Goal: Task Accomplishment & Management: Manage account settings

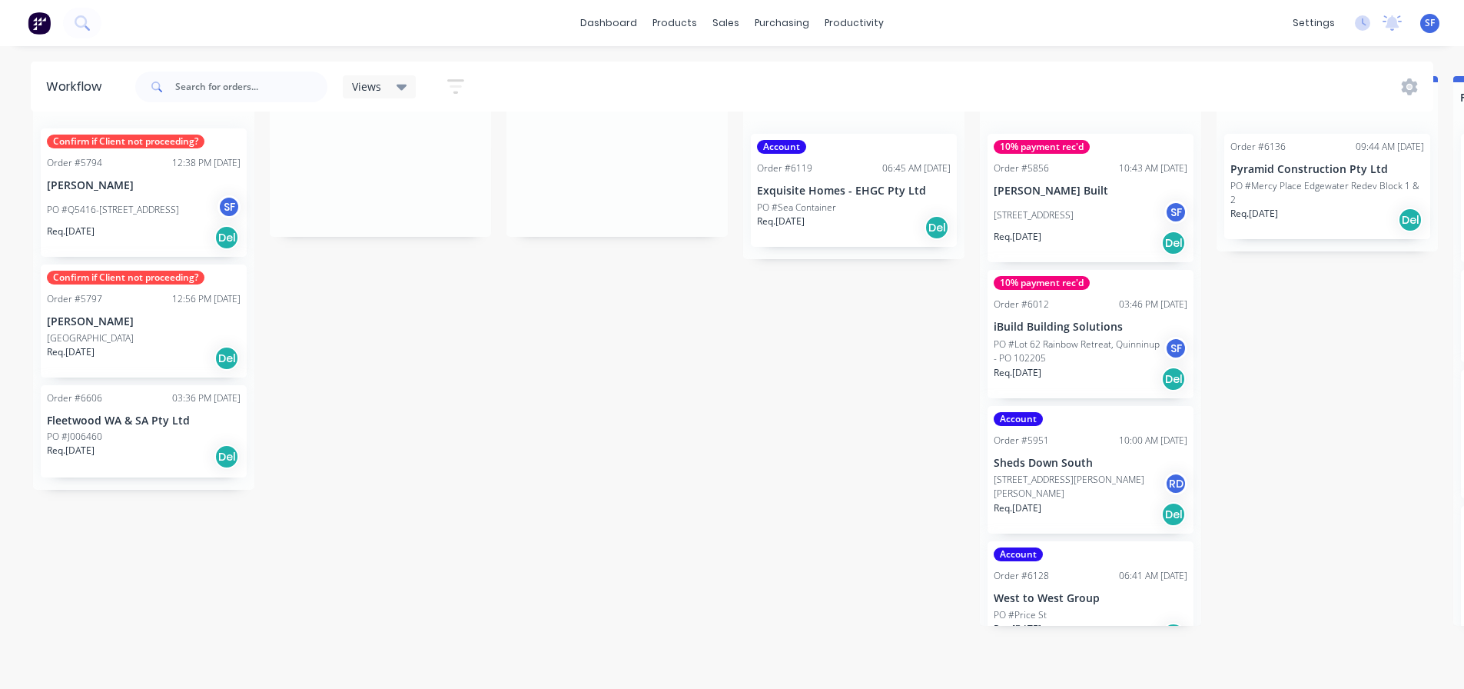
scroll to position [101, 0]
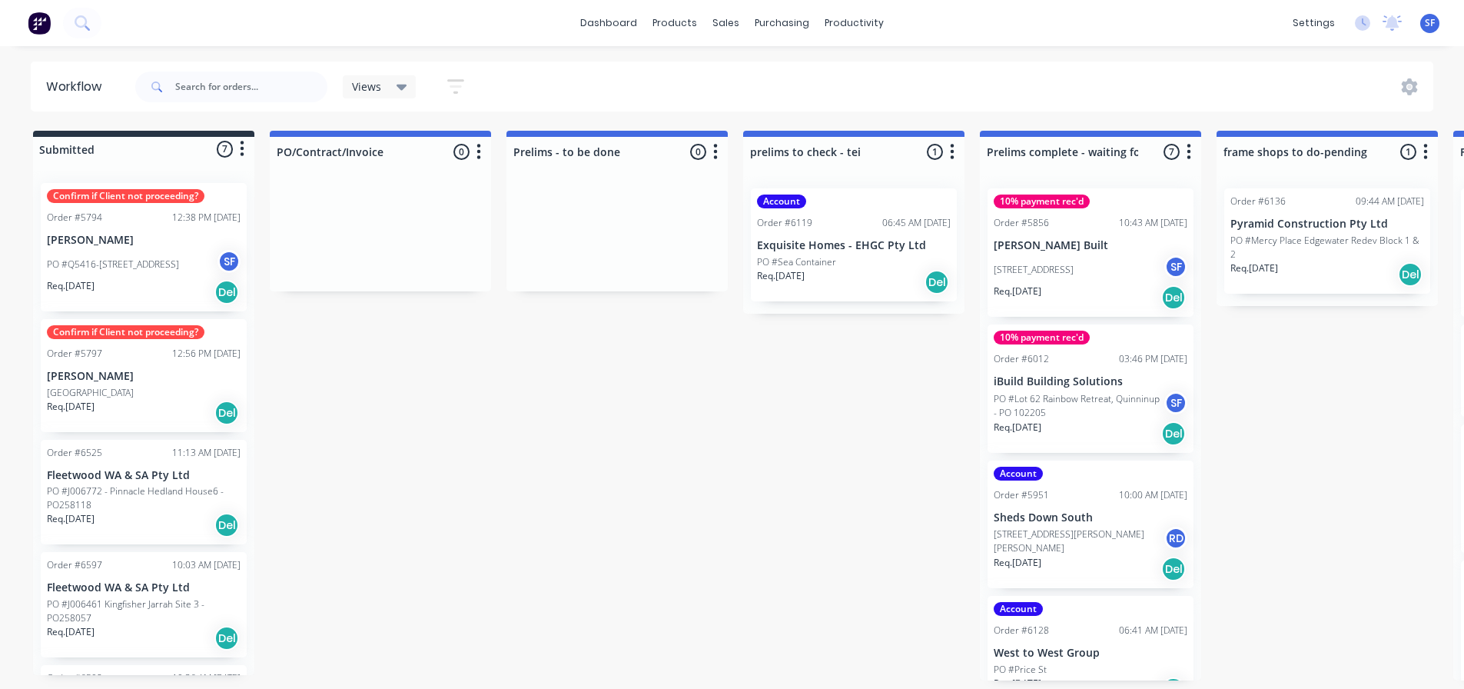
click at [184, 470] on p "Fleetwood WA & SA Pty Ltd" at bounding box center [144, 475] width 194 height 13
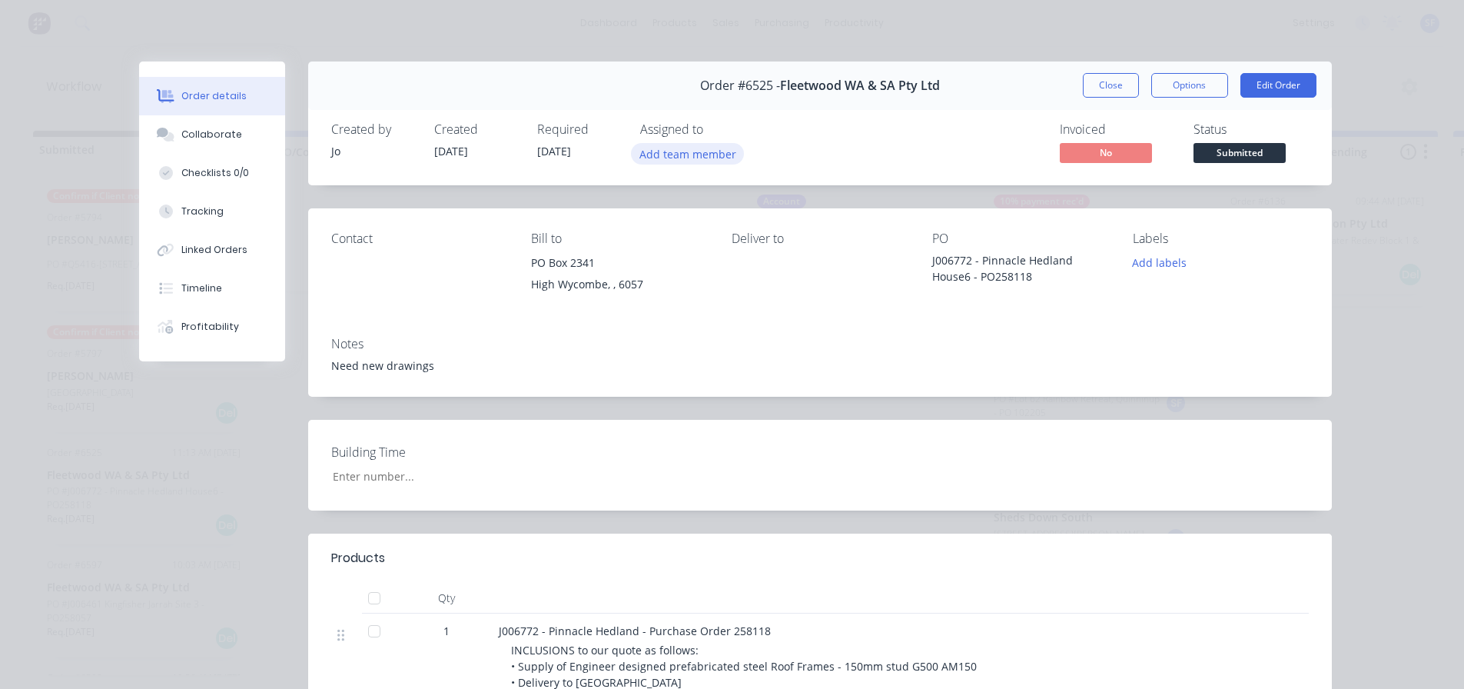
click at [690, 153] on button "Add team member" at bounding box center [687, 153] width 113 height 21
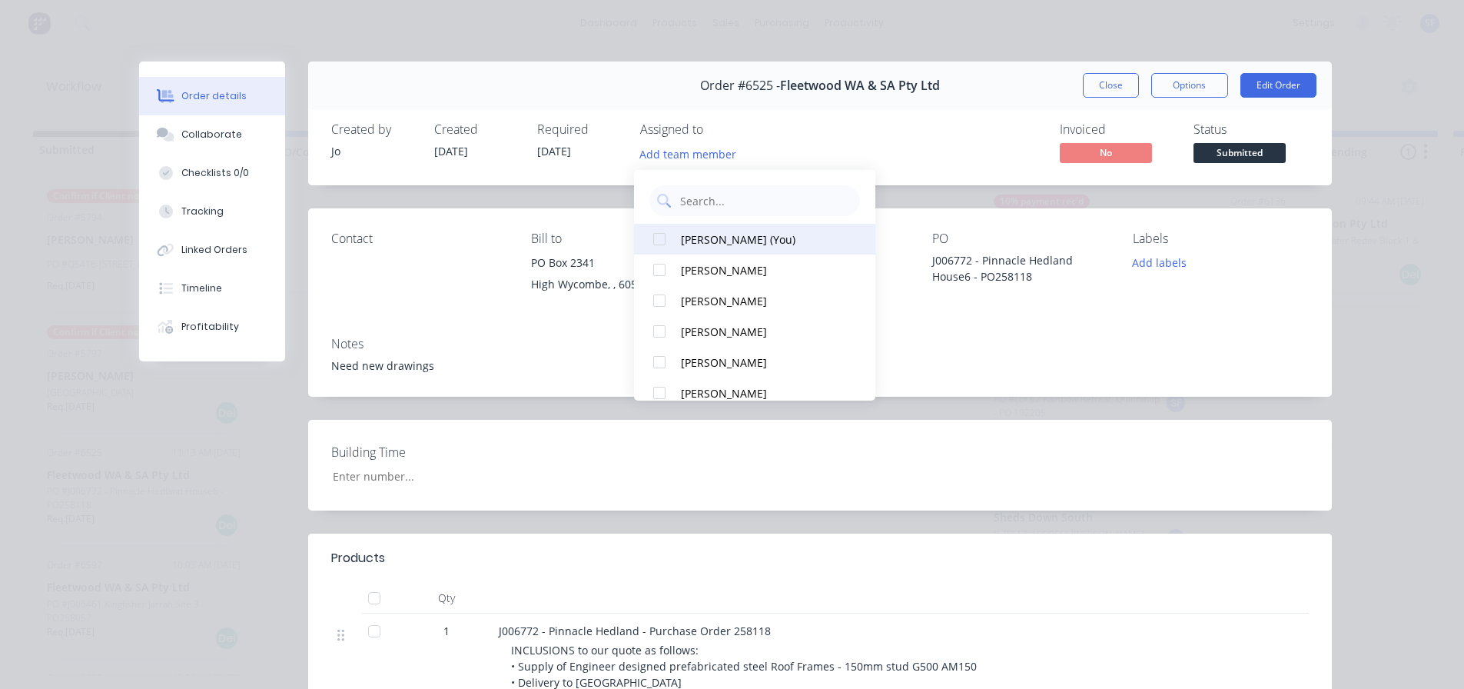
click at [713, 234] on div "SYAWASH FAROUGHI (You)" at bounding box center [762, 239] width 162 height 16
click at [1121, 84] on button "Close" at bounding box center [1111, 85] width 56 height 25
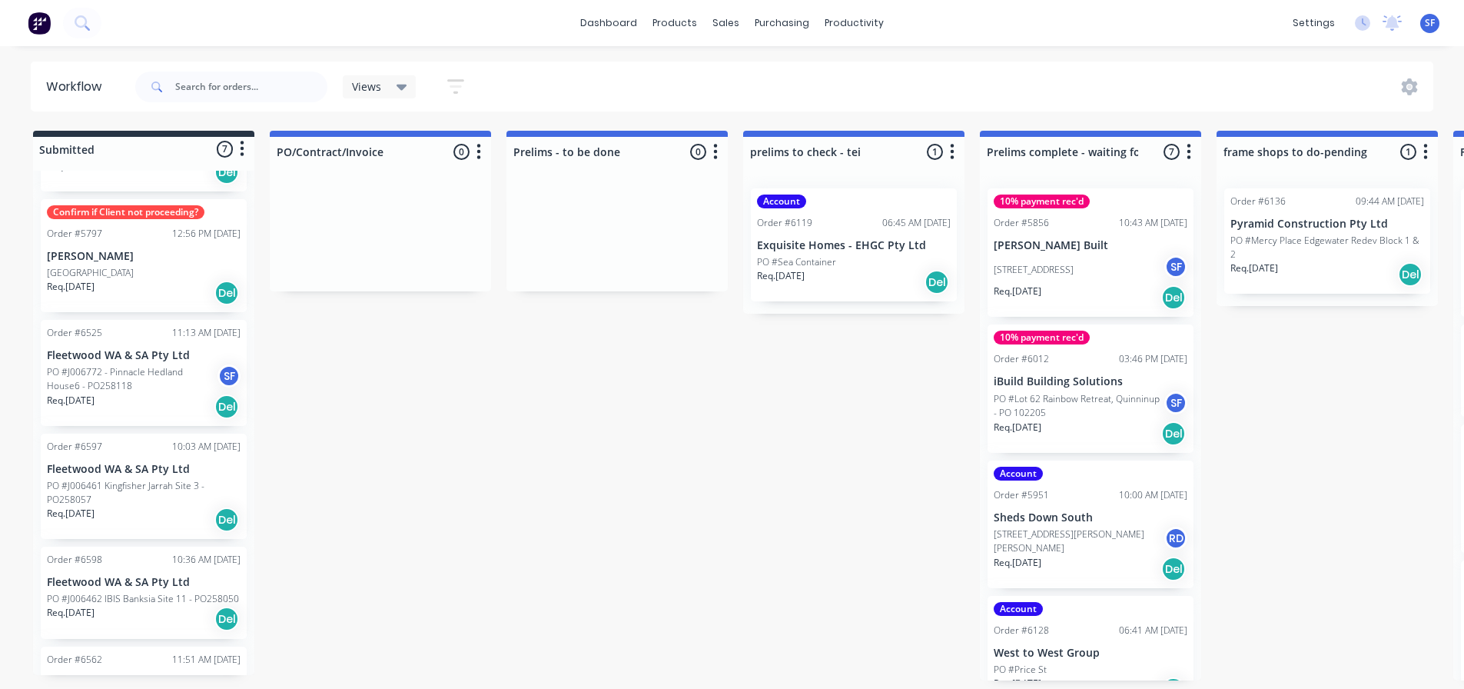
scroll to position [154, 0]
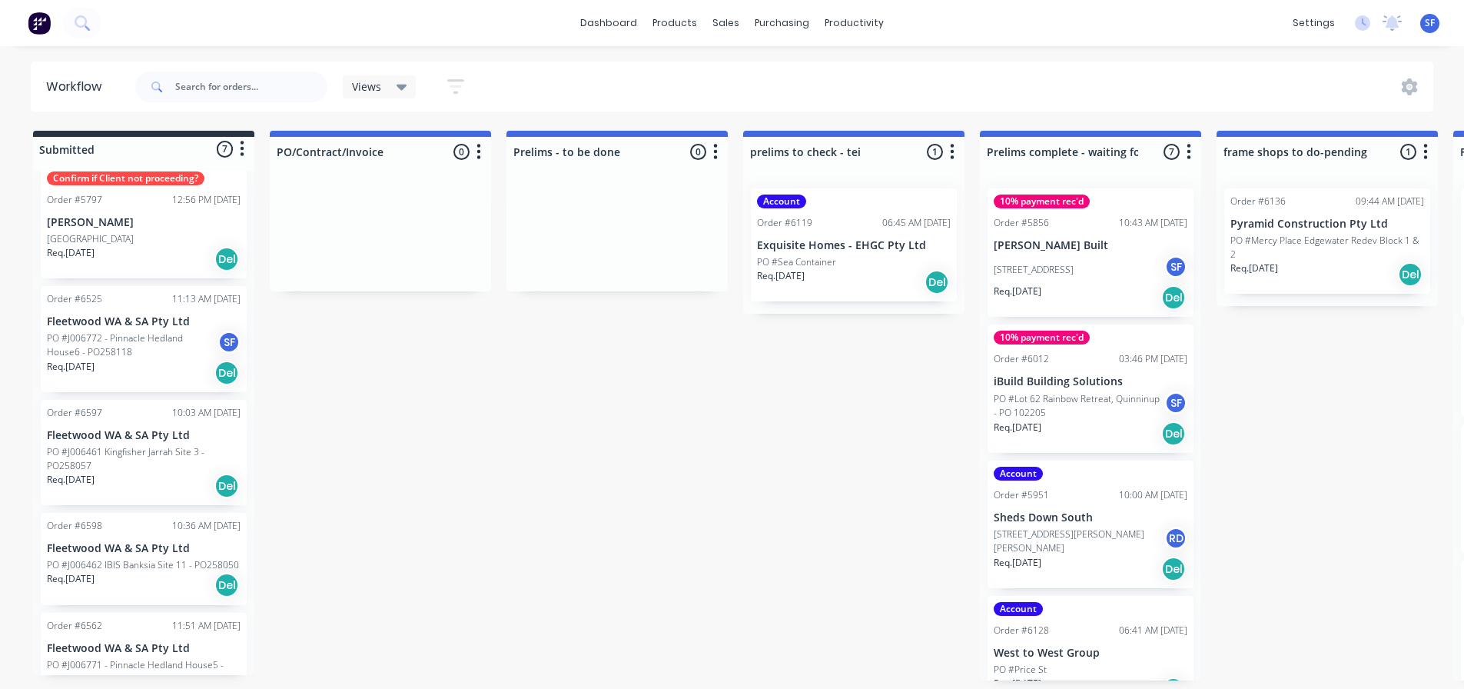
click at [177, 472] on p "PO #J006461 Kingfisher Jarrah Site 3 - PO258057" at bounding box center [144, 459] width 194 height 28
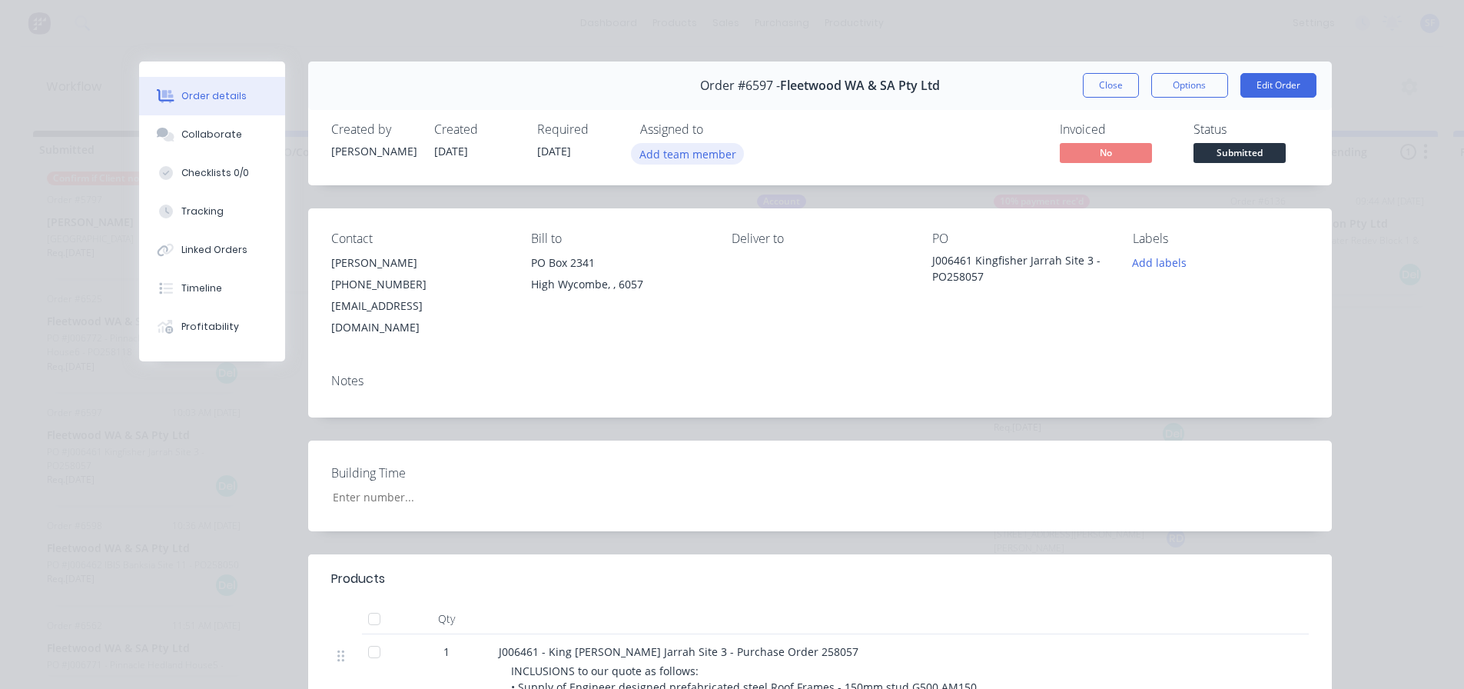
click at [696, 155] on button "Add team member" at bounding box center [687, 153] width 113 height 21
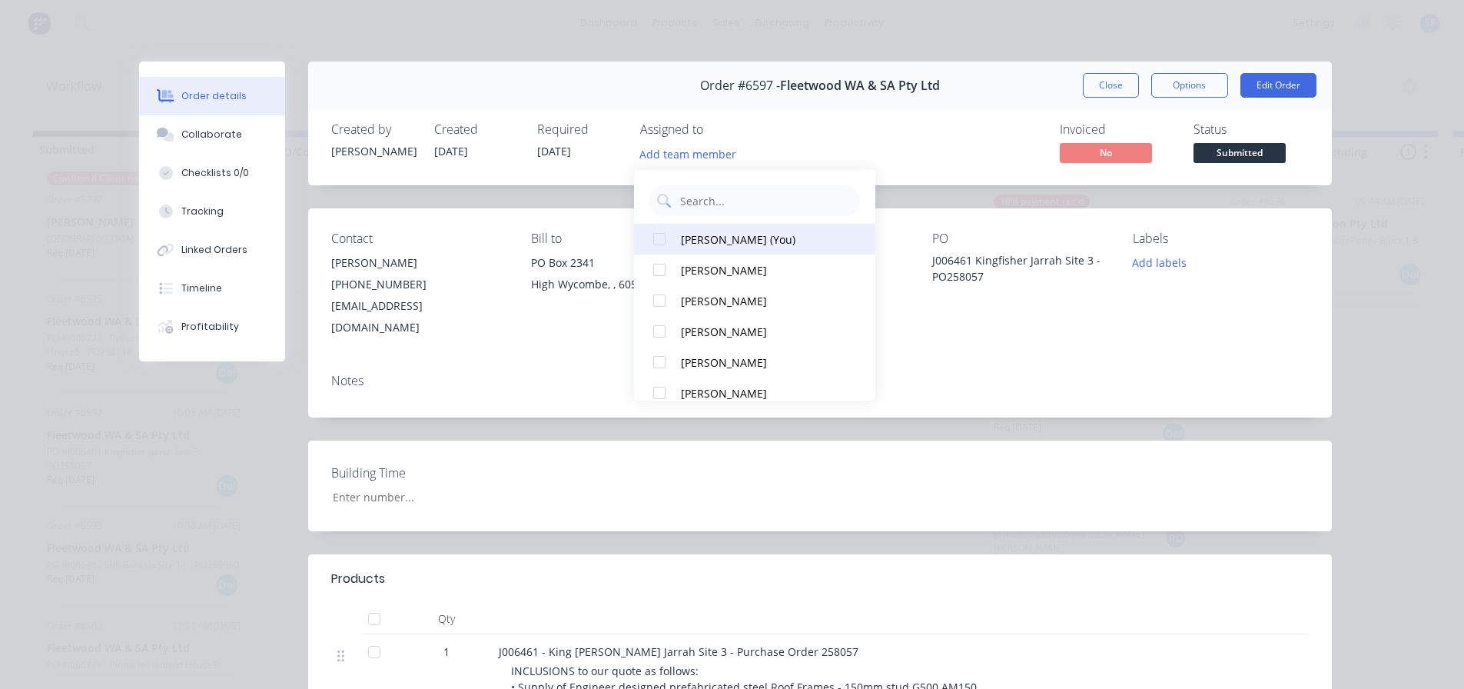
click at [685, 241] on div "SYAWASH FAROUGHI (You)" at bounding box center [762, 239] width 162 height 16
click at [1101, 91] on button "Close" at bounding box center [1111, 85] width 56 height 25
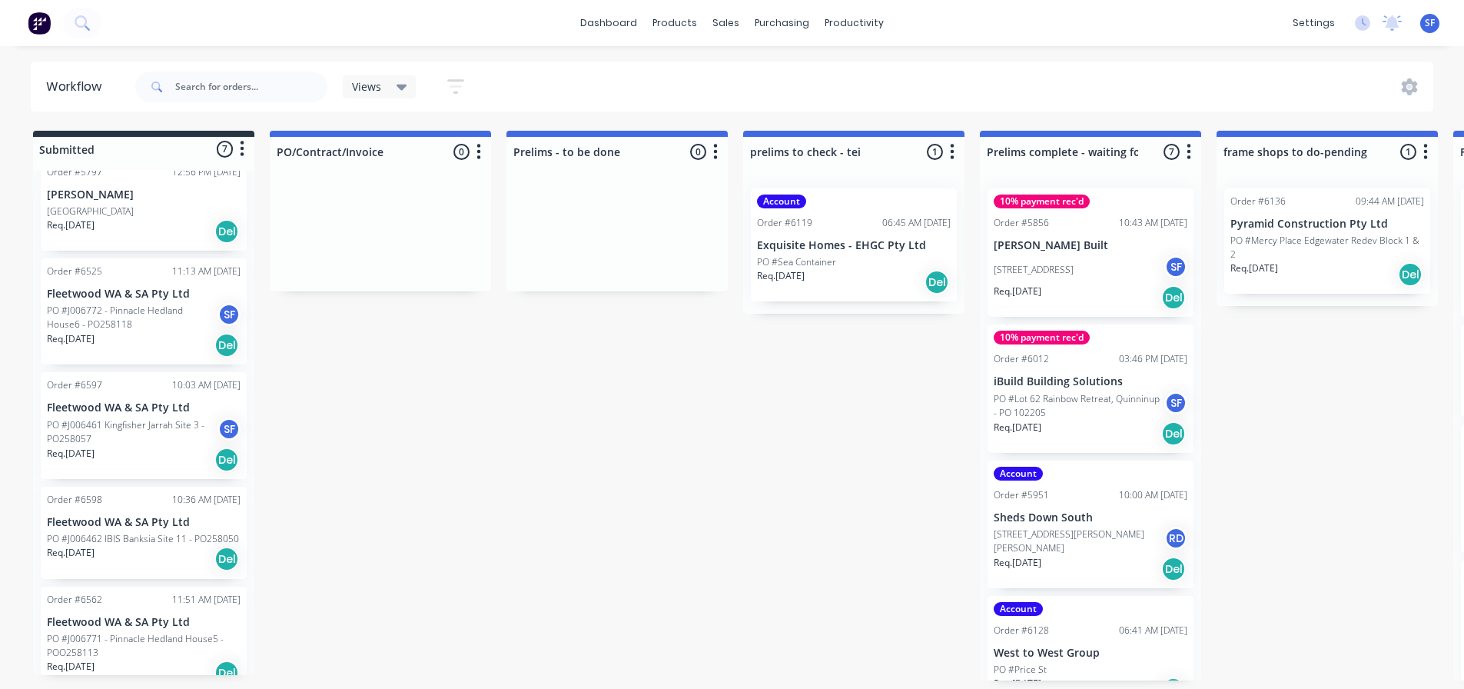
scroll to position [307, 0]
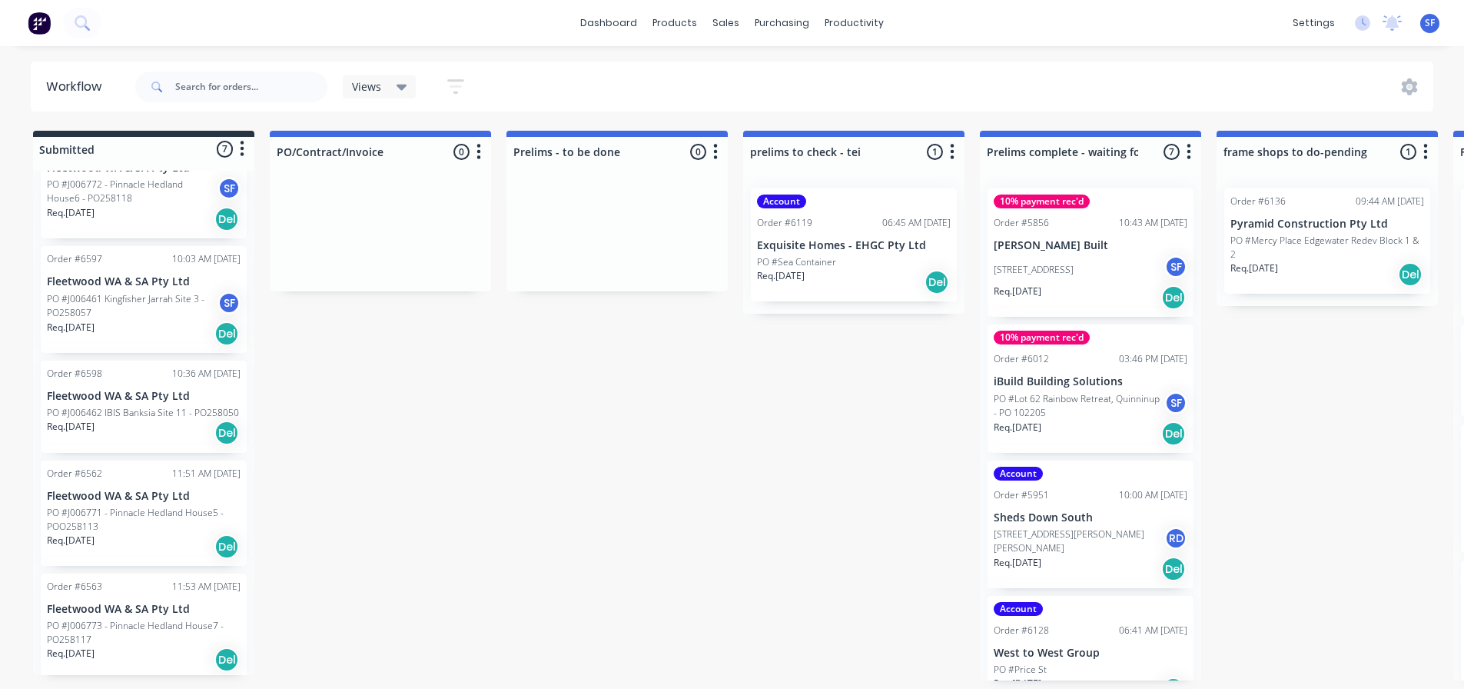
click at [158, 420] on p "PO #J006462 IBIS Banksia Site 11 - PO258050" at bounding box center [143, 413] width 192 height 14
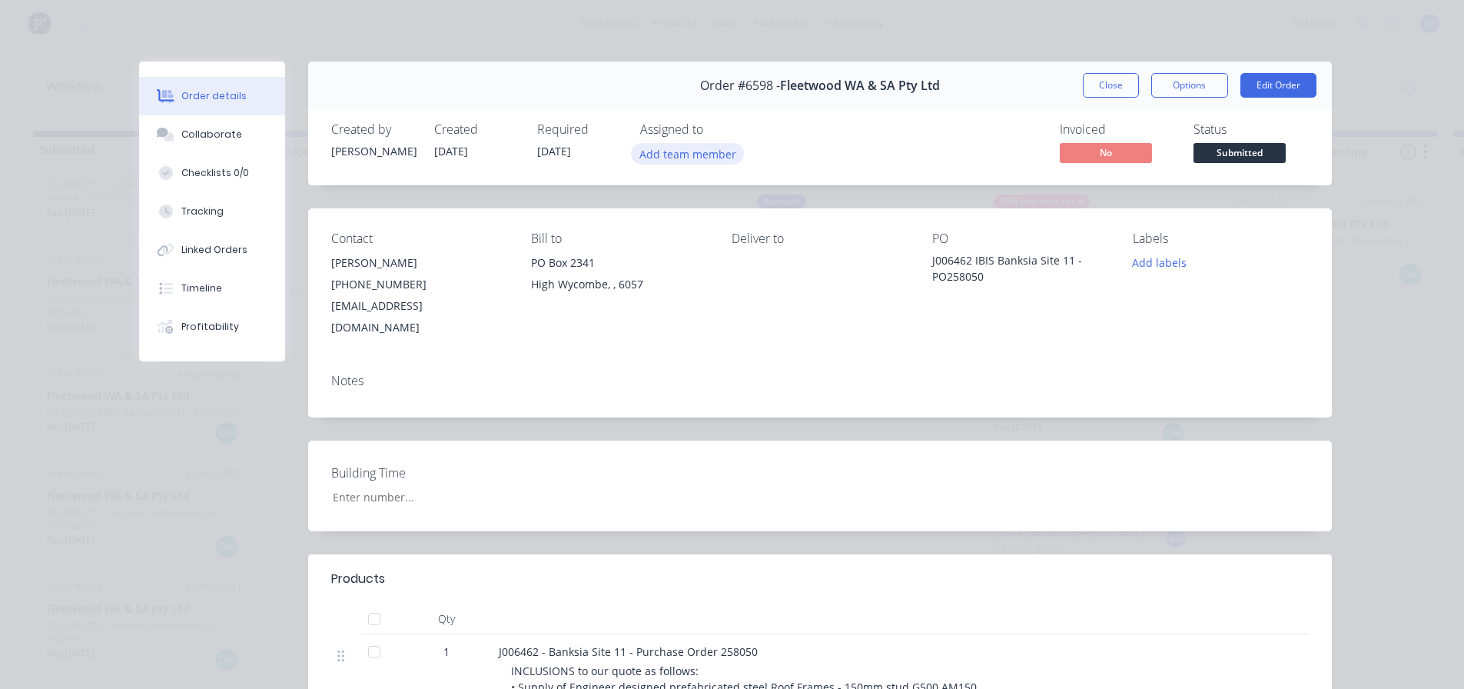
click at [676, 158] on button "Add team member" at bounding box center [687, 153] width 113 height 21
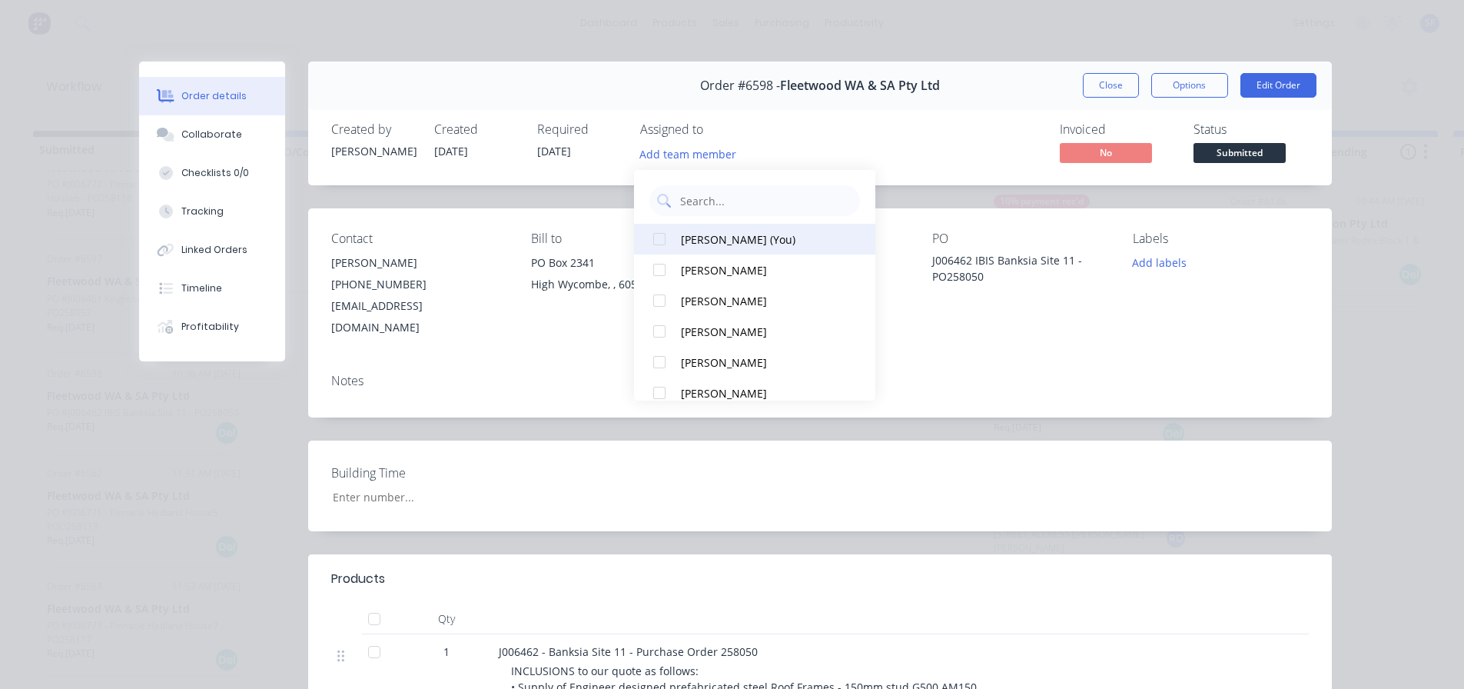
click at [704, 234] on div "SYAWASH FAROUGHI (You)" at bounding box center [762, 239] width 162 height 16
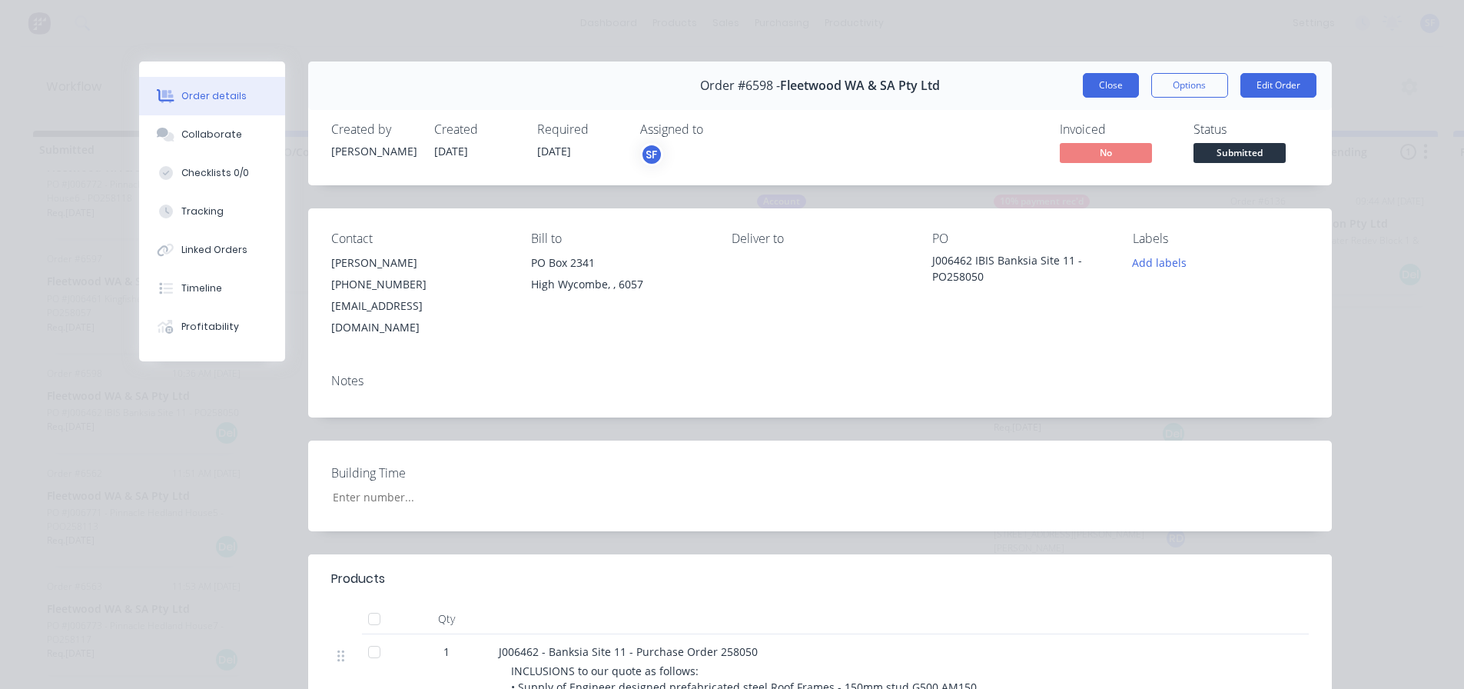
click at [1105, 91] on button "Close" at bounding box center [1111, 85] width 56 height 25
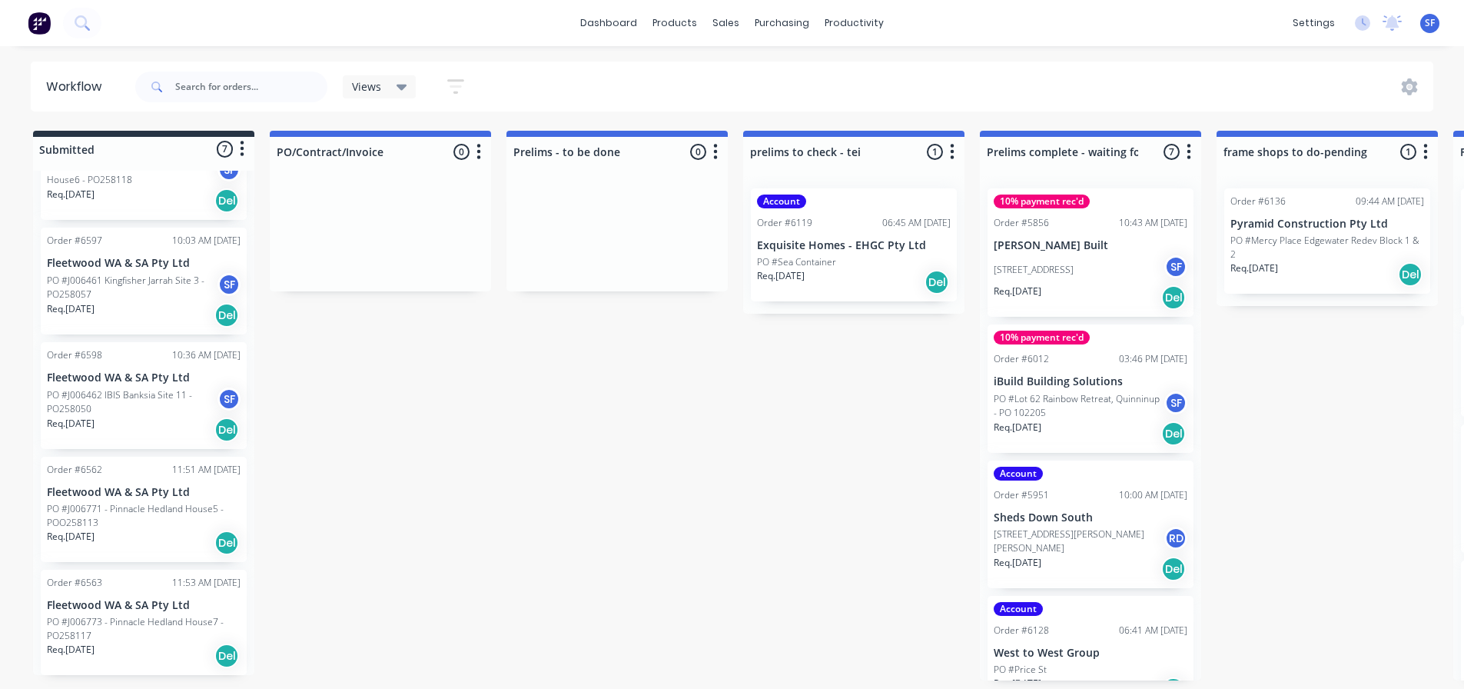
scroll to position [327, 0]
click at [181, 509] on p "PO #J006771 - Pinnacle Hedland House5 - POO258113" at bounding box center [144, 515] width 194 height 28
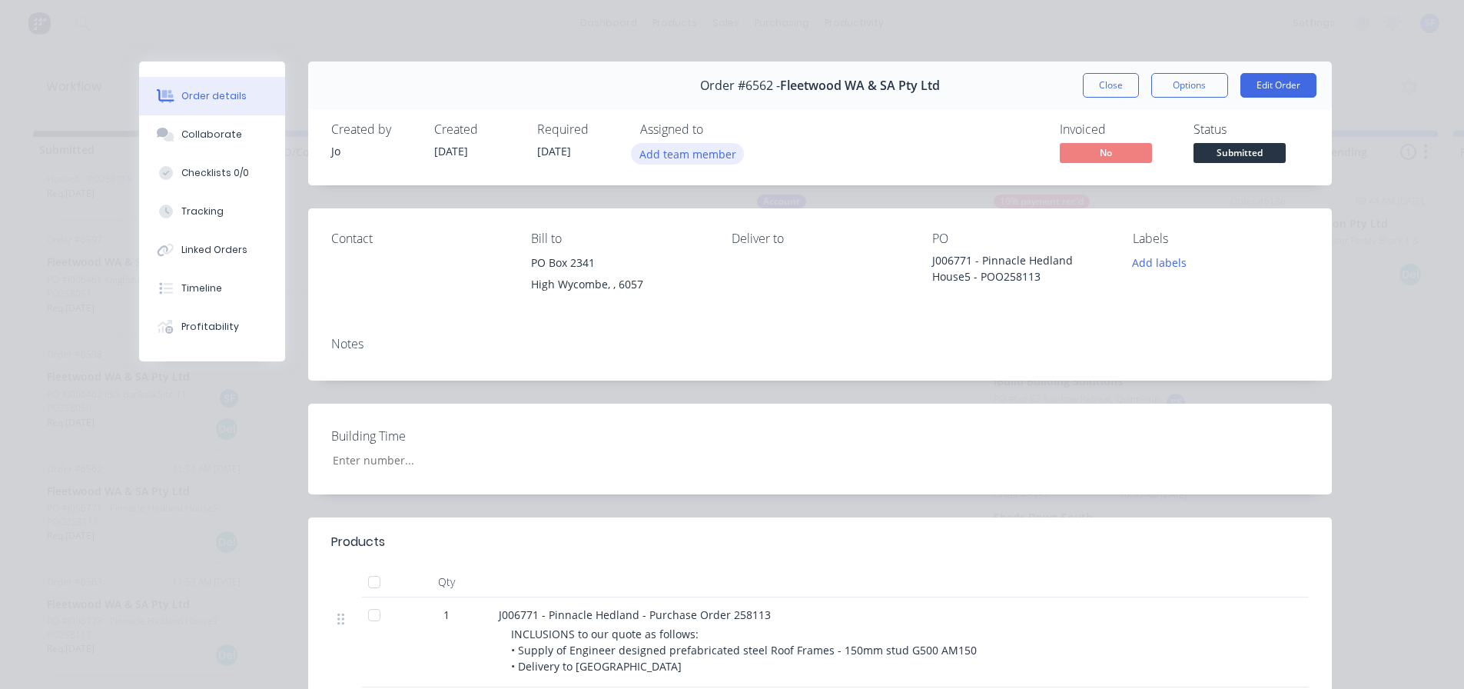
click at [703, 152] on button "Add team member" at bounding box center [687, 153] width 113 height 21
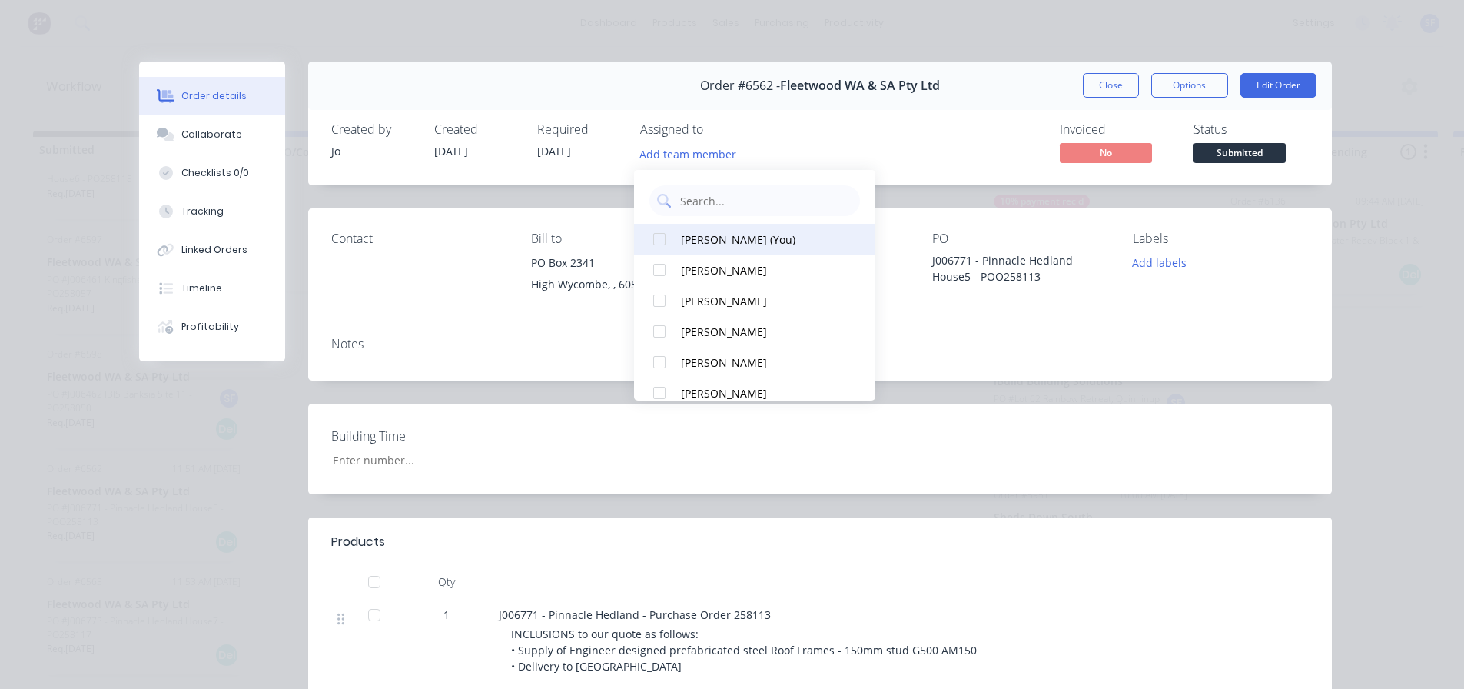
click at [726, 233] on div "SYAWASH FAROUGHI (You)" at bounding box center [762, 239] width 162 height 16
click at [1115, 82] on button "Close" at bounding box center [1111, 85] width 56 height 25
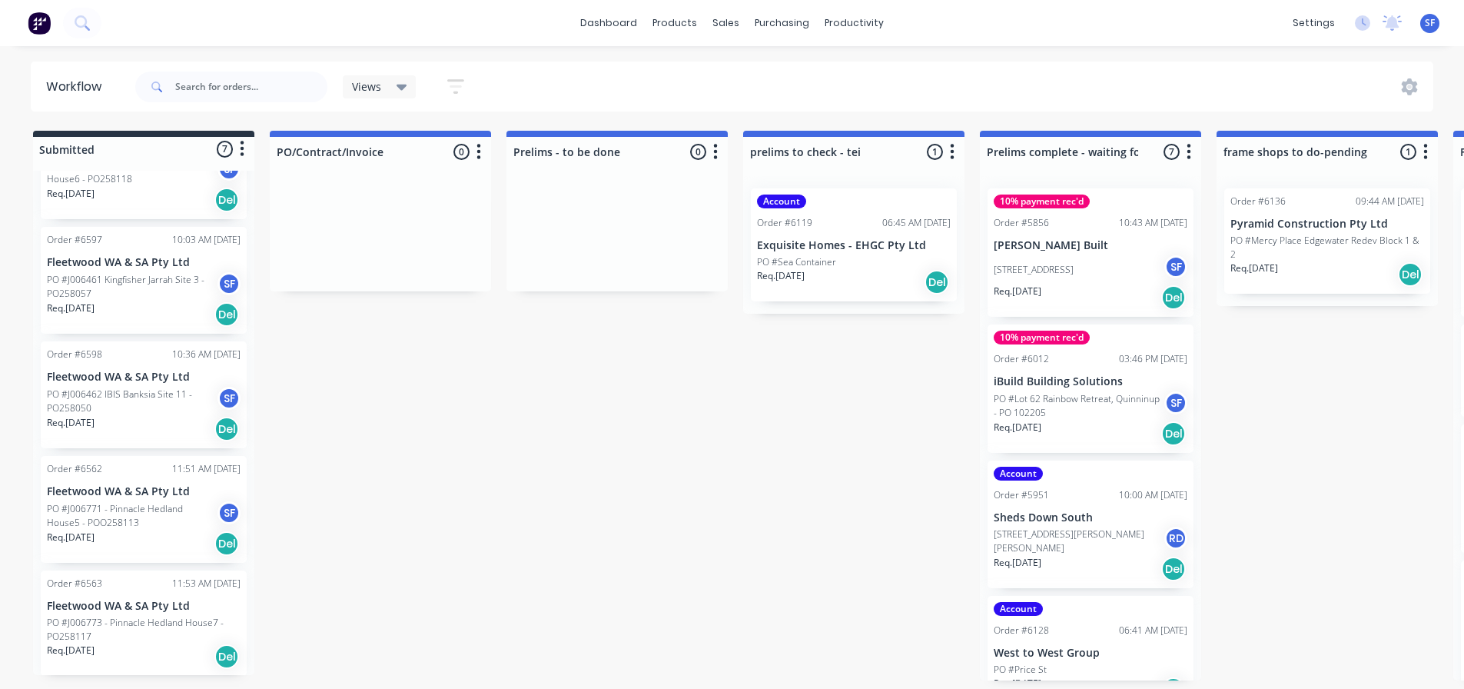
scroll to position [328, 0]
click at [168, 590] on div "Order #6563 11:53 AM 06/10/25 Fleetwood WA & SA Pty Ltd PO #J006773 - Pinnacle …" at bounding box center [144, 621] width 206 height 105
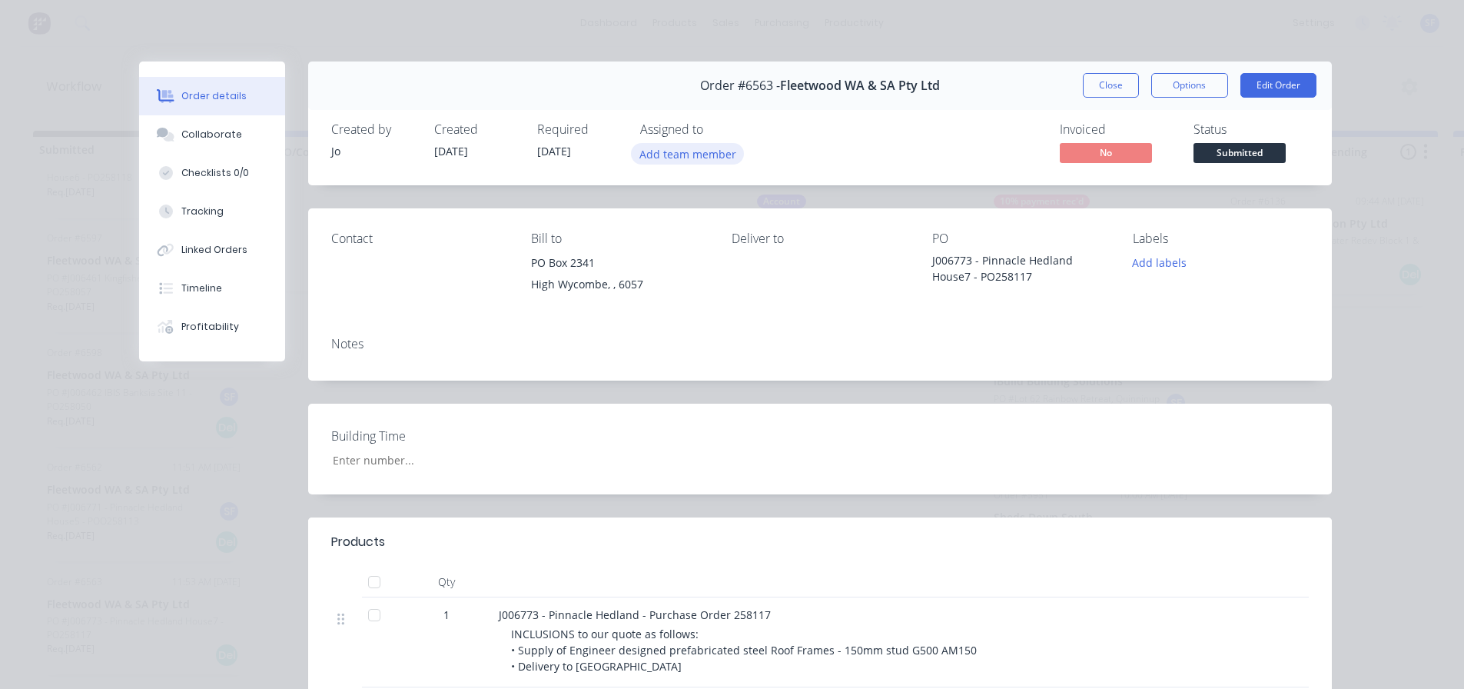
click at [690, 151] on button "Add team member" at bounding box center [687, 153] width 113 height 21
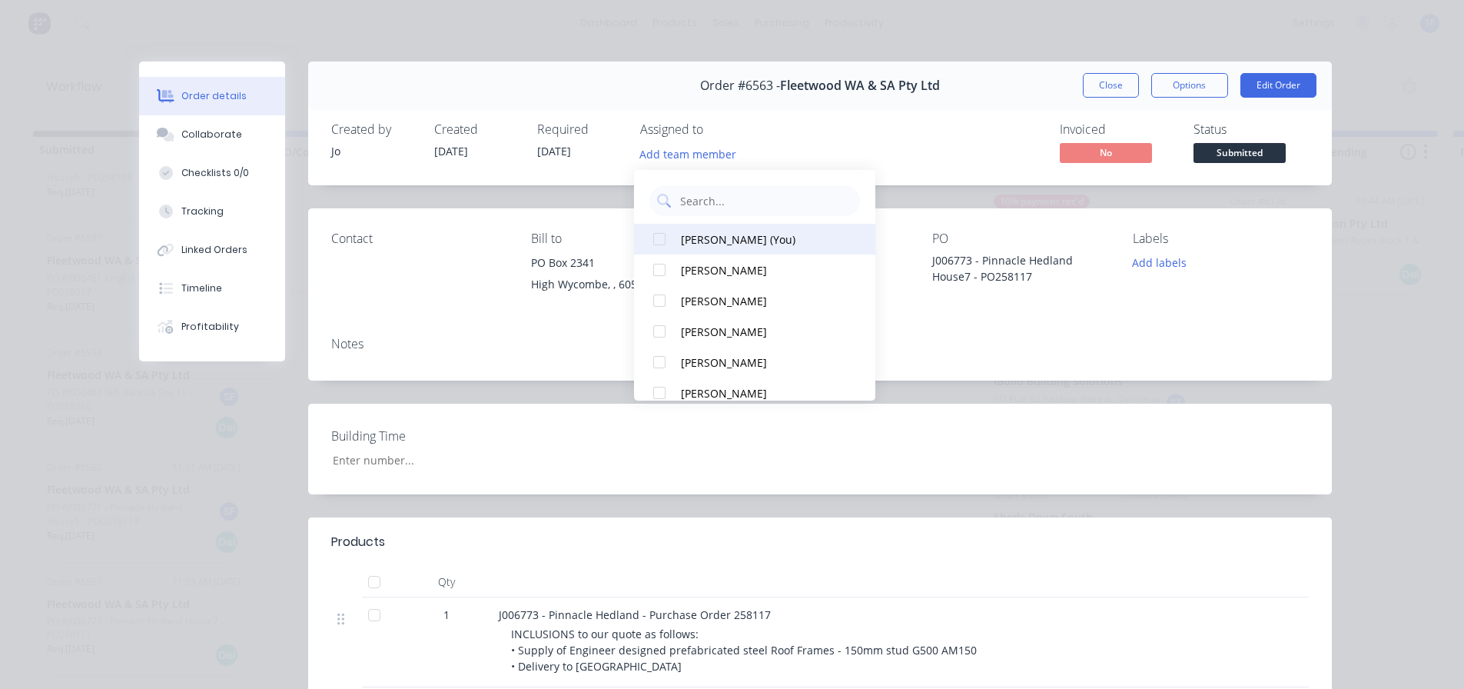
click at [728, 228] on button "SYAWASH FAROUGHI (You)" at bounding box center [754, 239] width 241 height 31
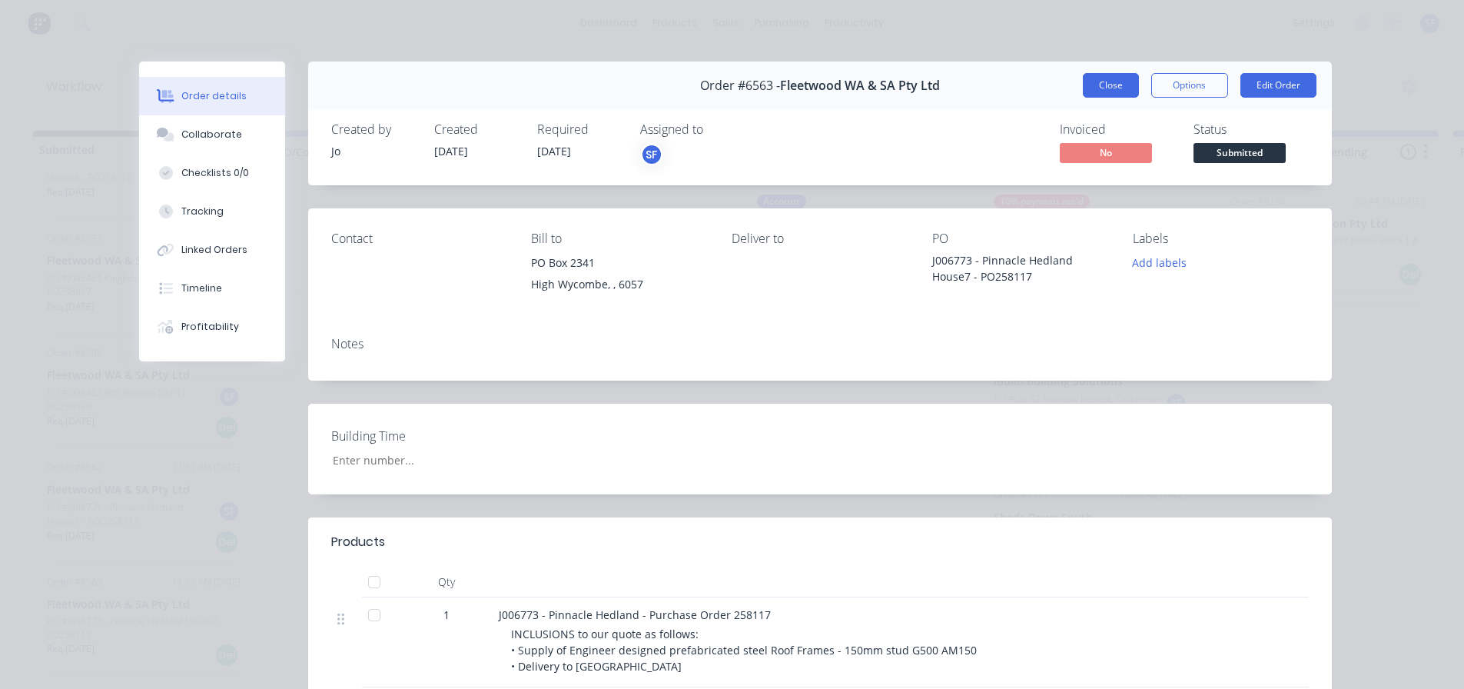
click at [1095, 92] on button "Close" at bounding box center [1111, 85] width 56 height 25
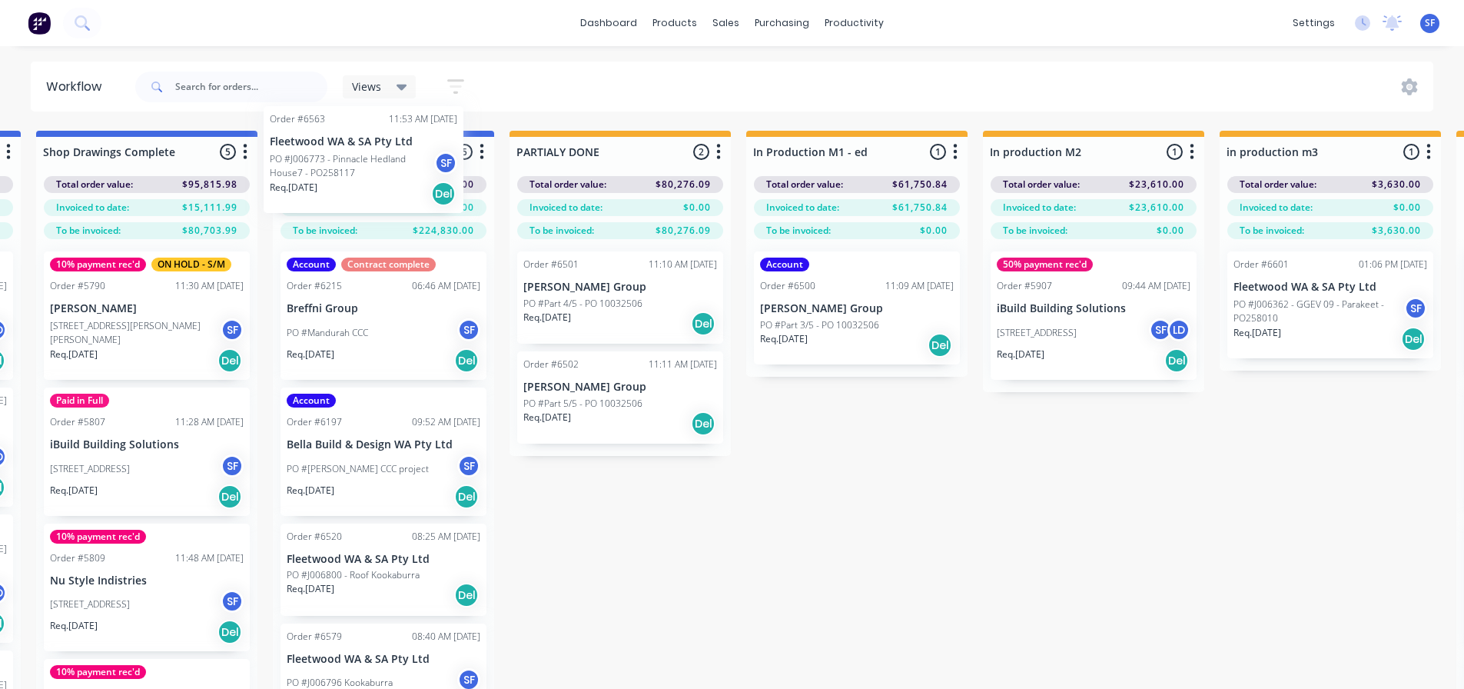
scroll to position [0, 1883]
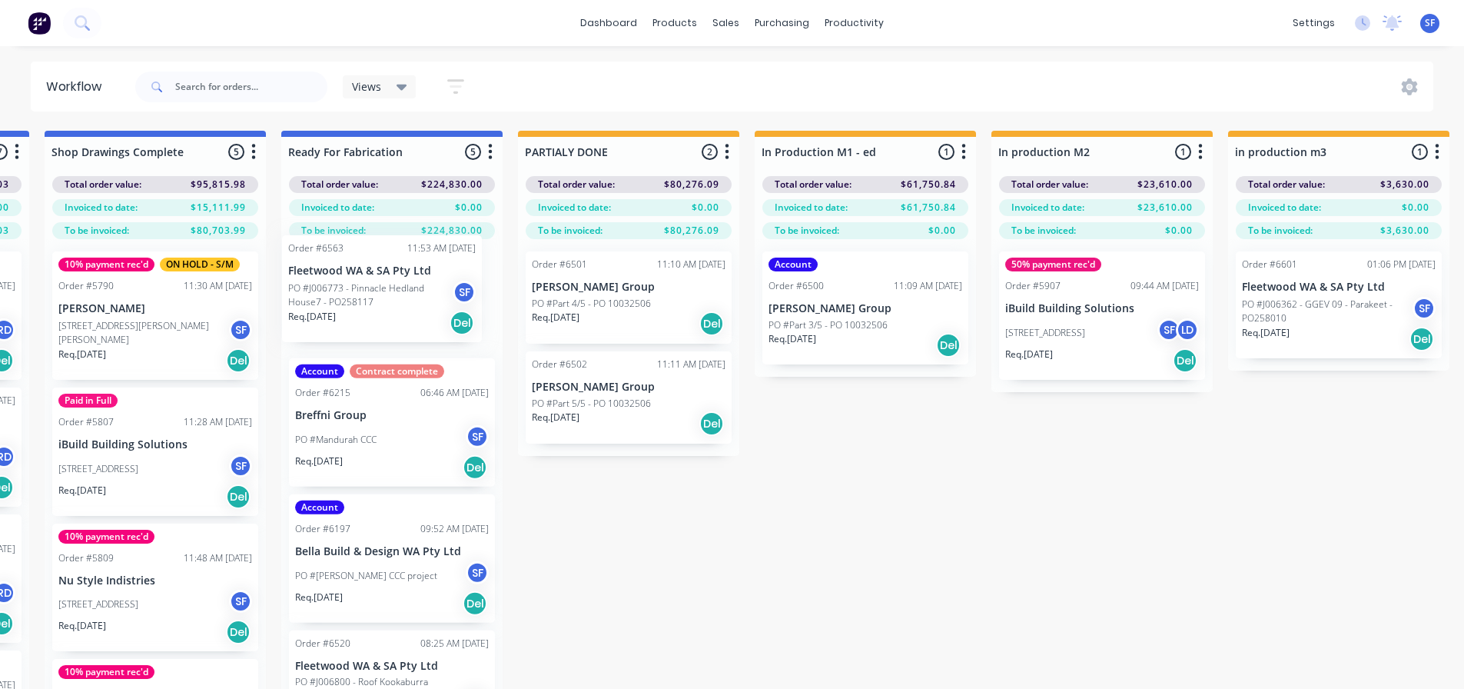
drag, startPoint x: 65, startPoint y: 621, endPoint x: 311, endPoint y: 291, distance: 411.0
click at [311, 291] on div "Submitted 7 Status colour #273444 hex #273444 Save Cancel Summaries Total order…" at bounding box center [56, 437] width 3901 height 613
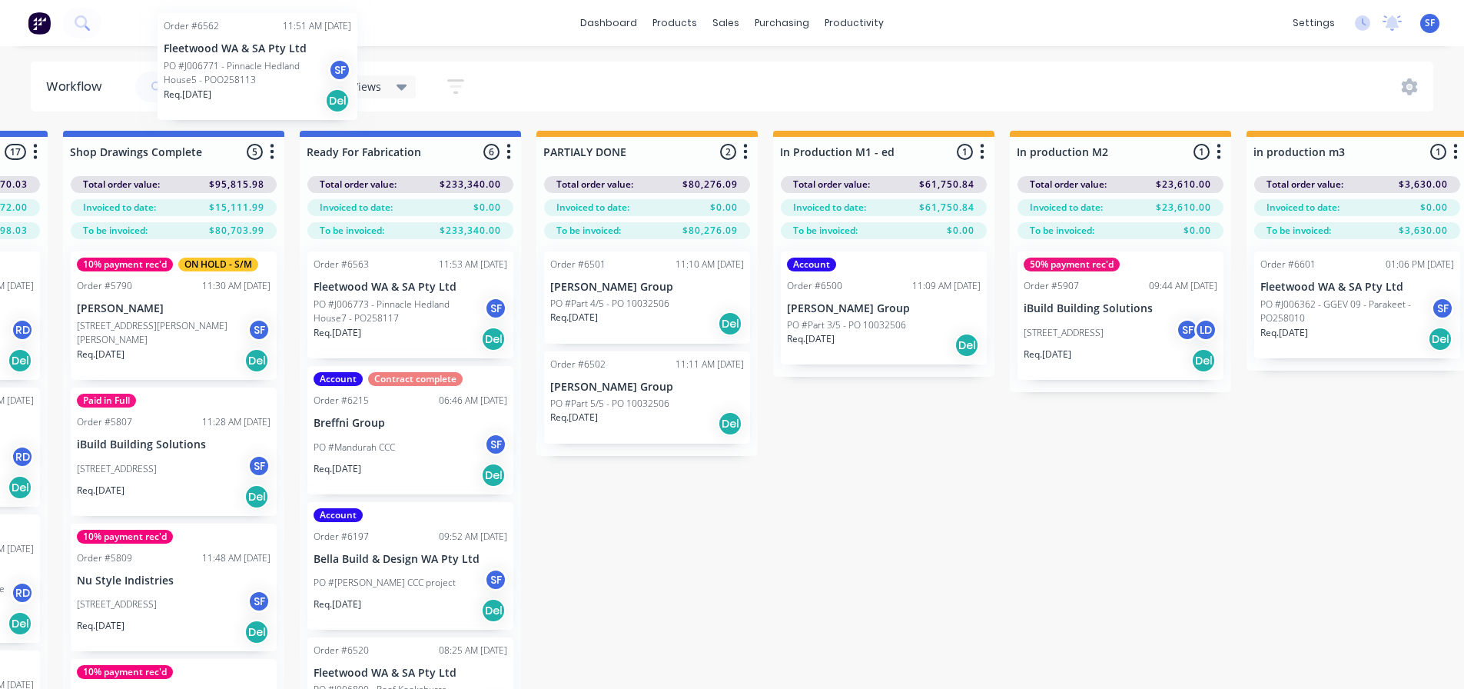
scroll to position [0, 1859]
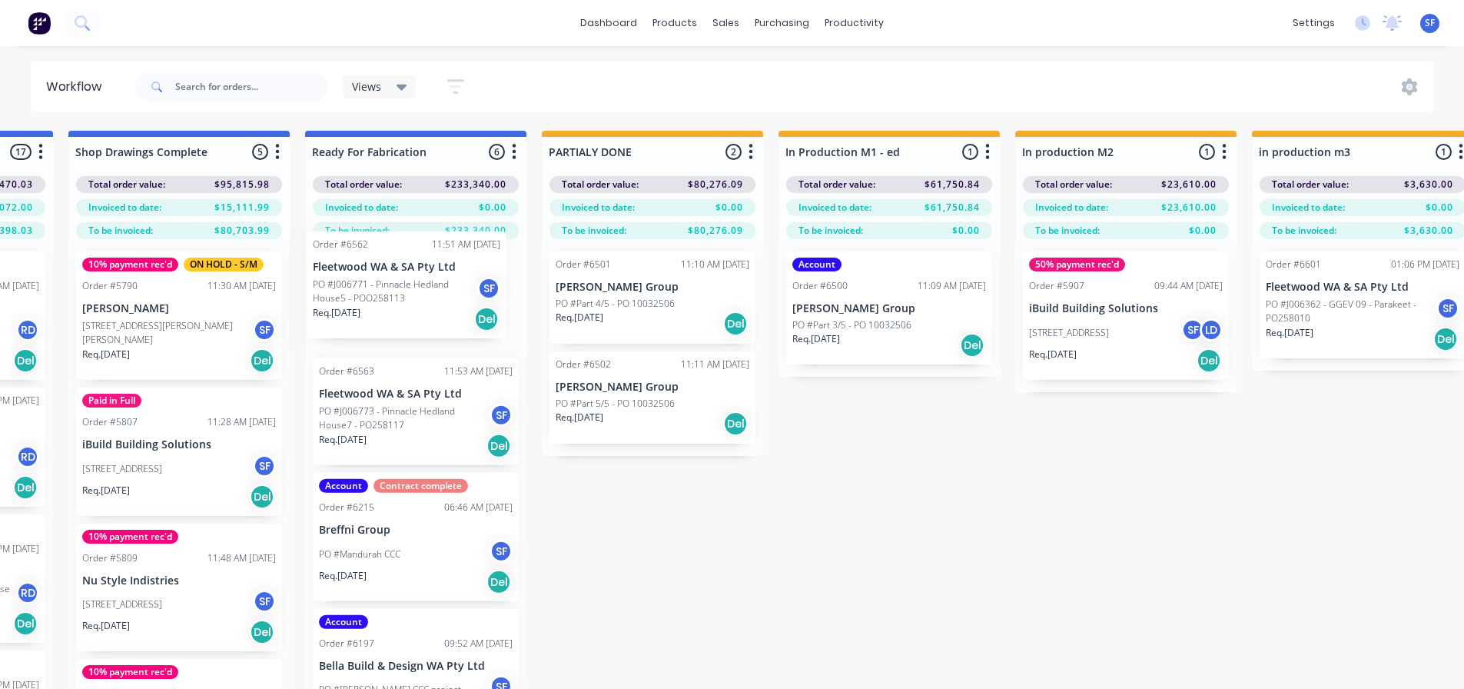
drag, startPoint x: 101, startPoint y: 557, endPoint x: 371, endPoint y: 291, distance: 379.4
click at [371, 291] on div "Submitted 6 Status colour #273444 hex #273444 Save Cancel Summaries Total order…" at bounding box center [80, 437] width 3901 height 613
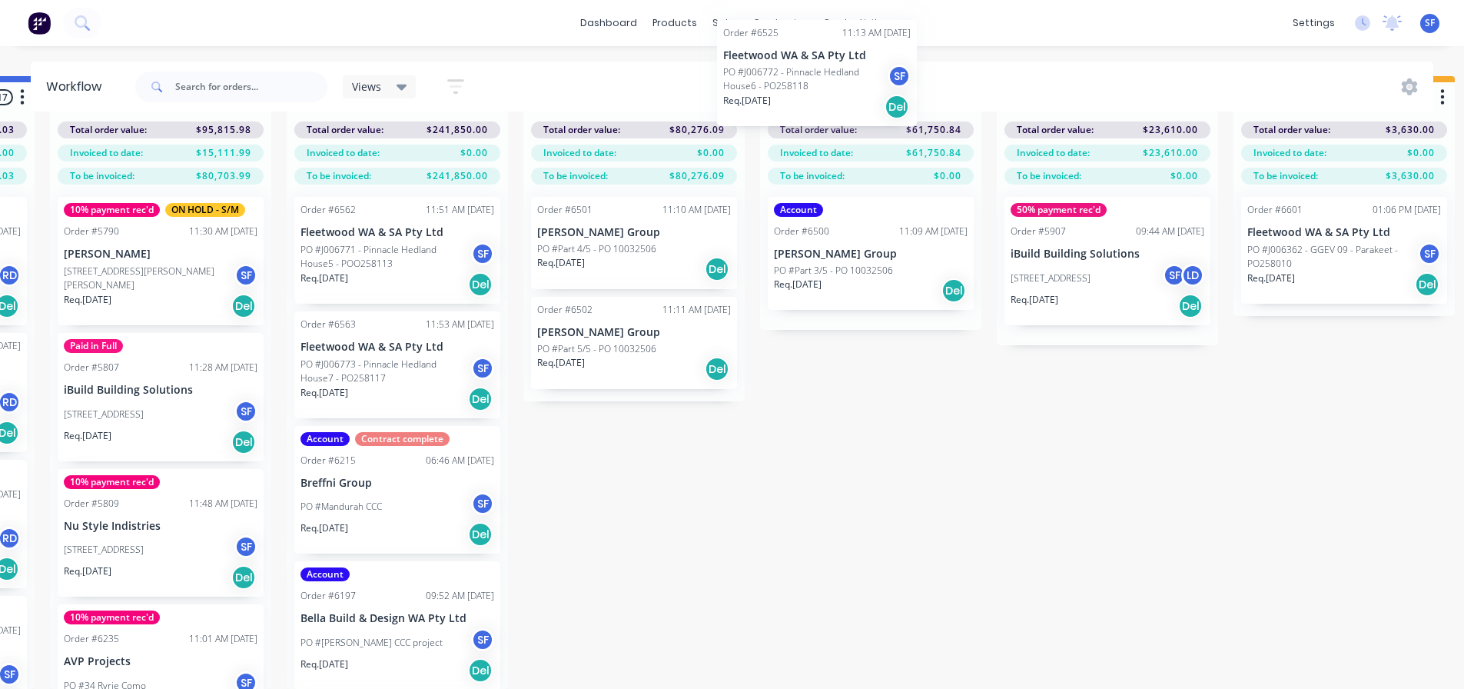
scroll to position [0, 1877]
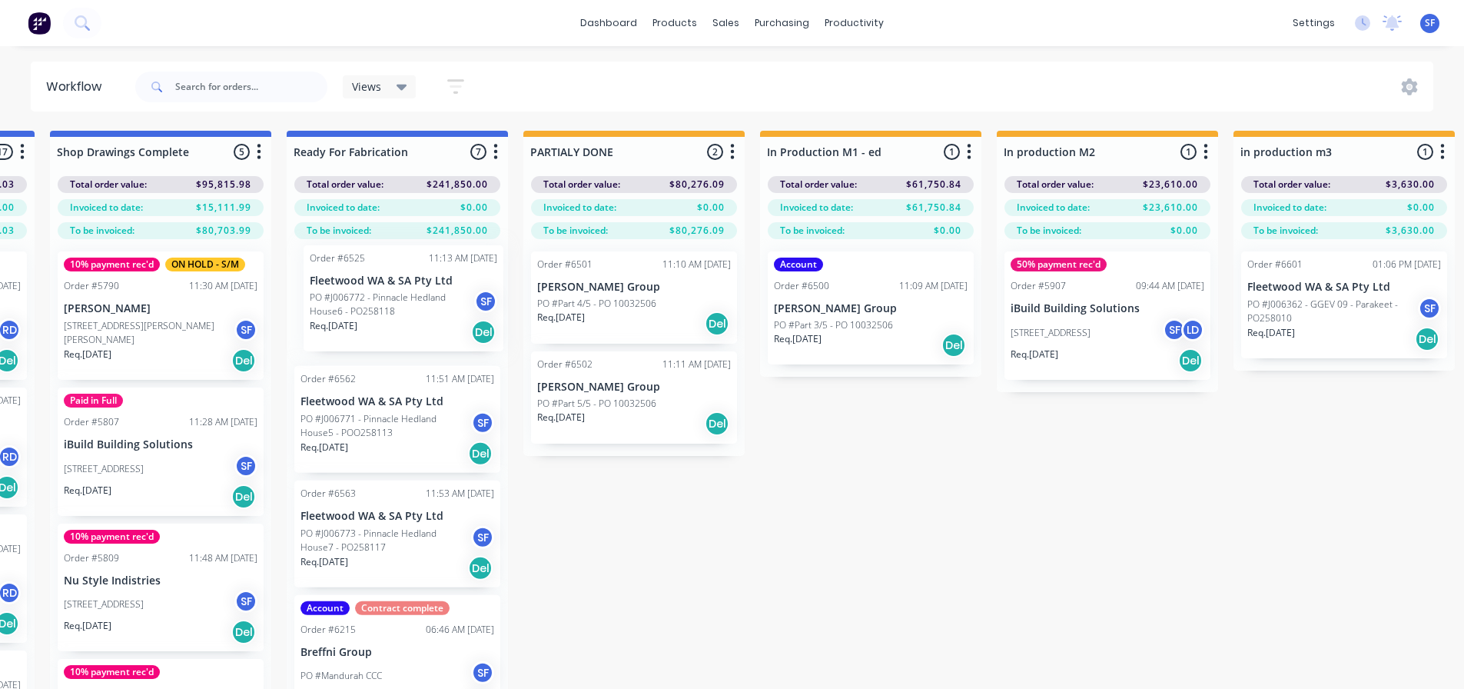
drag, startPoint x: 120, startPoint y: 334, endPoint x: 384, endPoint y: 311, distance: 265.5
click at [384, 311] on div "Submitted 5 Status colour #273444 hex #273444 Save Cancel Summaries Total order…" at bounding box center [61, 437] width 3901 height 613
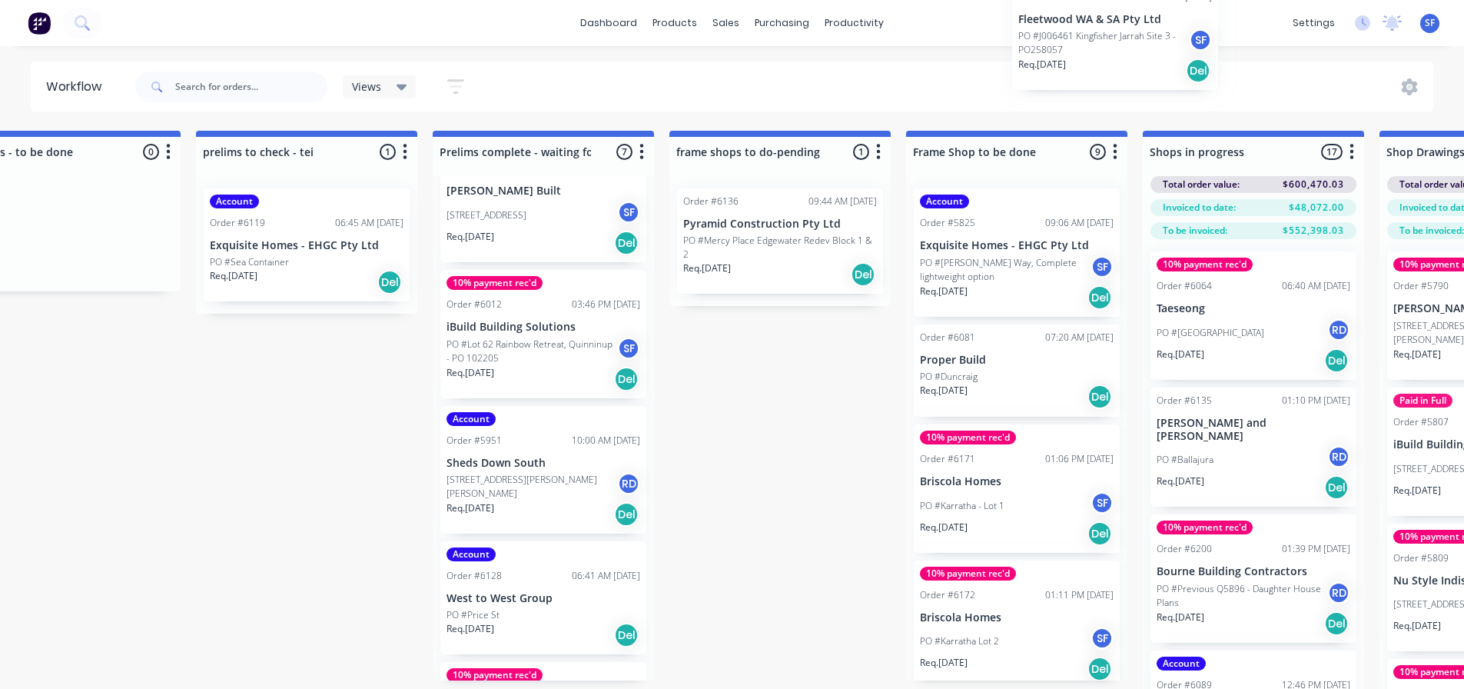
scroll to position [0, 560]
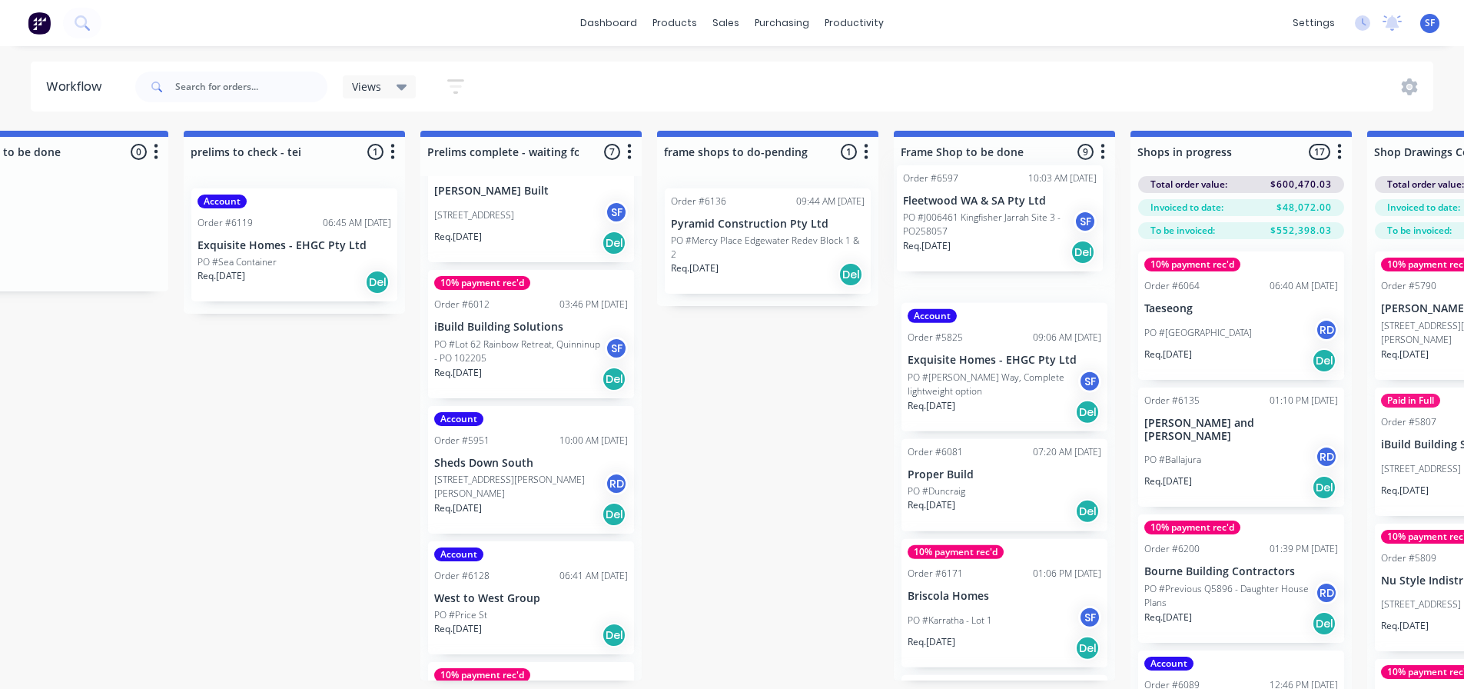
drag, startPoint x: 89, startPoint y: 487, endPoint x: 949, endPoint y: 214, distance: 902.7
click at [949, 214] on div "Submitted 4 Status colour #273444 hex #273444 Save Cancel Summaries Total order…" at bounding box center [1379, 437] width 3901 height 613
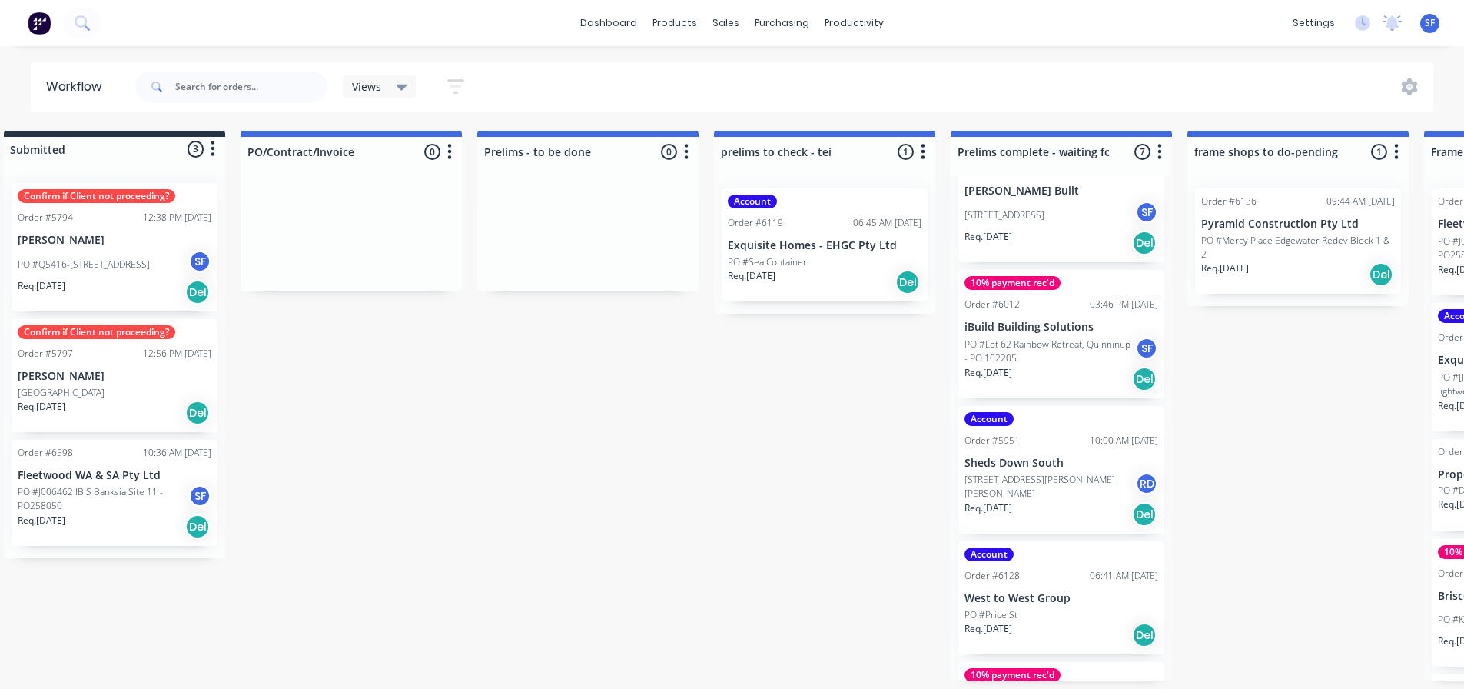
scroll to position [0, 0]
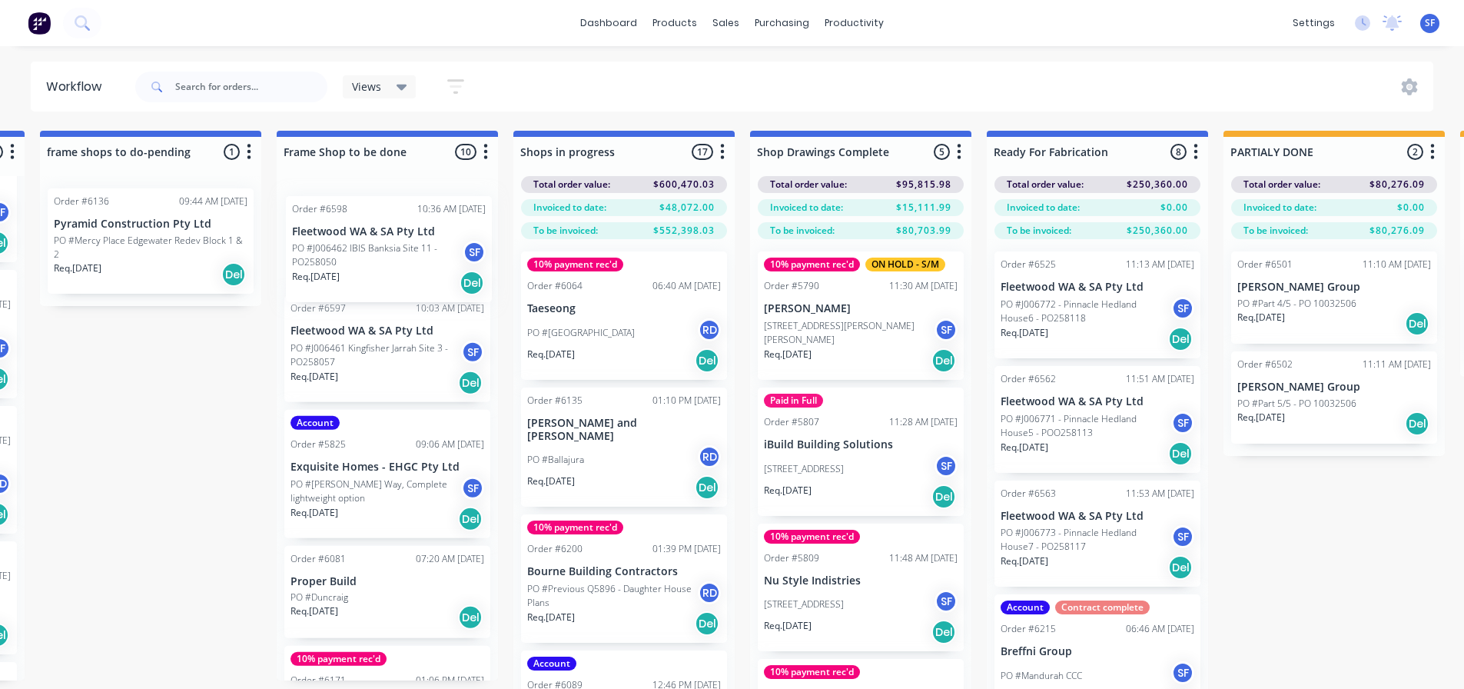
drag, startPoint x: 112, startPoint y: 500, endPoint x: 364, endPoint y: 256, distance: 350.7
click at [364, 256] on div "Submitted 3 Status colour #273444 hex #273444 Save Cancel Summaries Total order…" at bounding box center [762, 437] width 3901 height 613
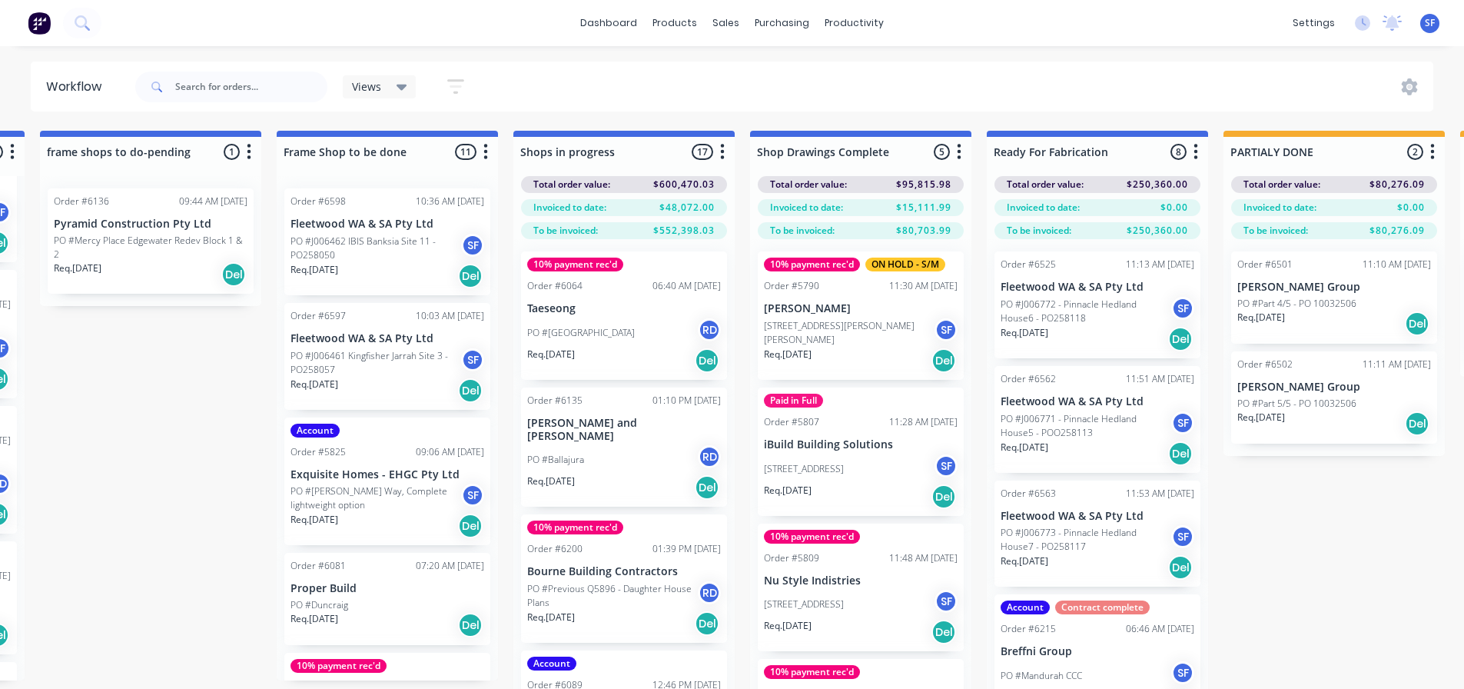
click at [130, 373] on div "Submitted 2 Status colour #273444 hex #273444 Save Cancel Summaries Total order…" at bounding box center [762, 437] width 3901 height 613
